Goal: Leave review/rating

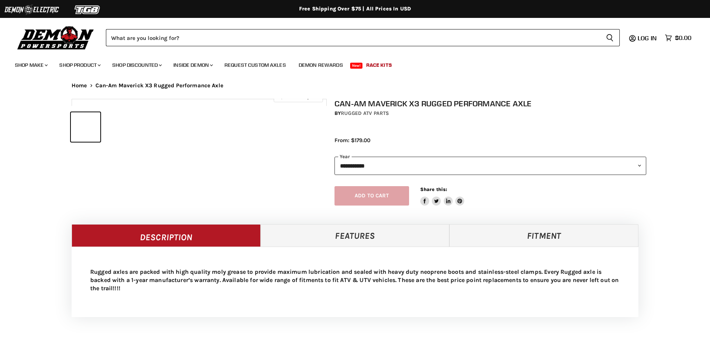
select select "******"
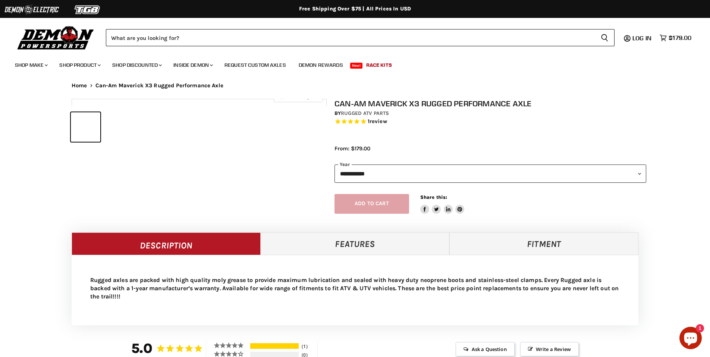
select select "******"
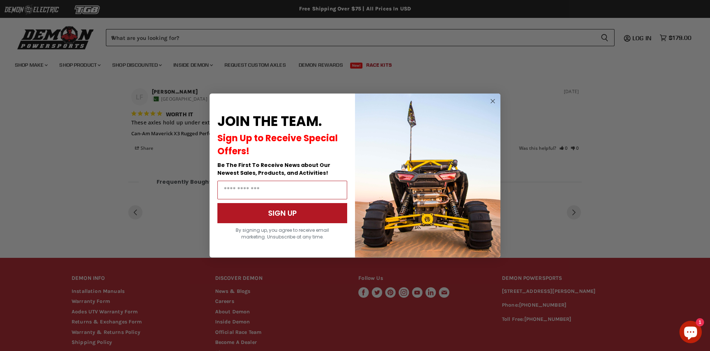
scroll to position [424, 0]
